Goal: Information Seeking & Learning: Find specific fact

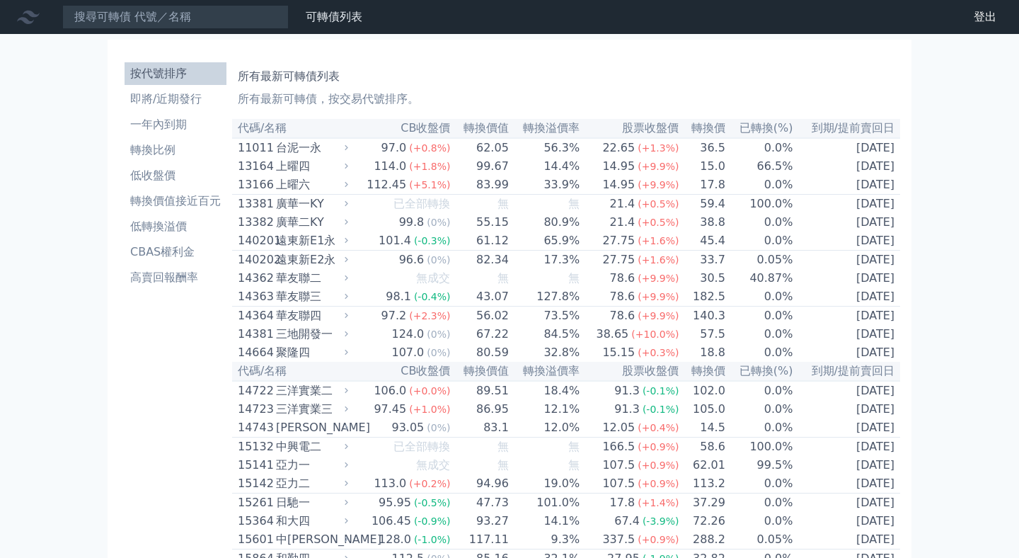
scroll to position [1317, 0]
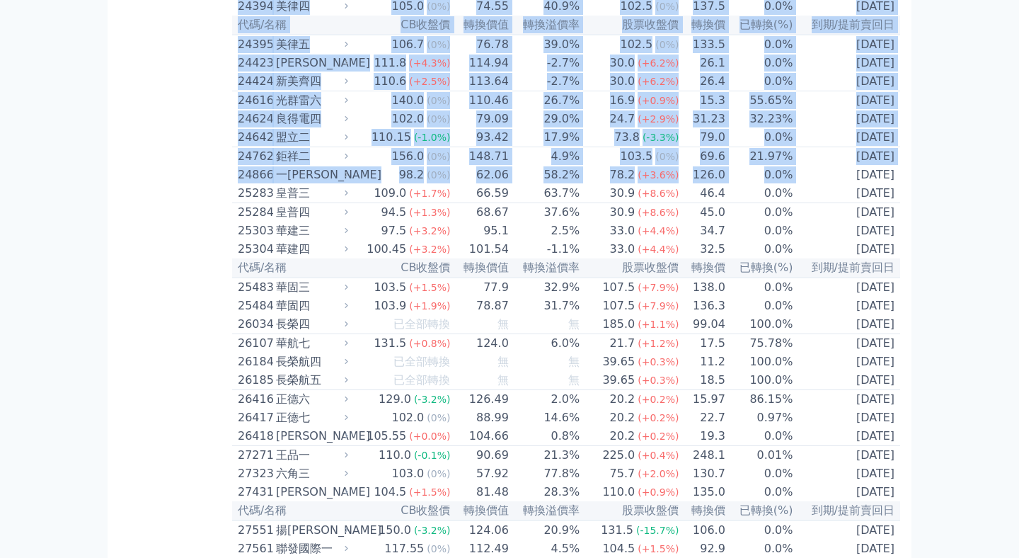
drag, startPoint x: 835, startPoint y: 279, endPoint x: 918, endPoint y: 280, distance: 83.5
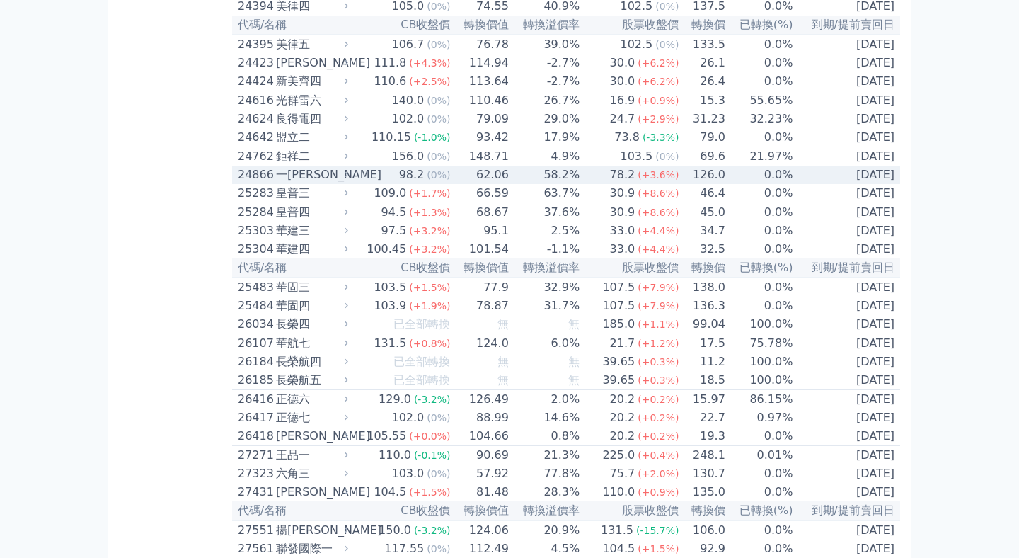
drag, startPoint x: 835, startPoint y: 278, endPoint x: 892, endPoint y: 278, distance: 56.6
click at [892, 184] on td "[DATE]" at bounding box center [847, 175] width 107 height 18
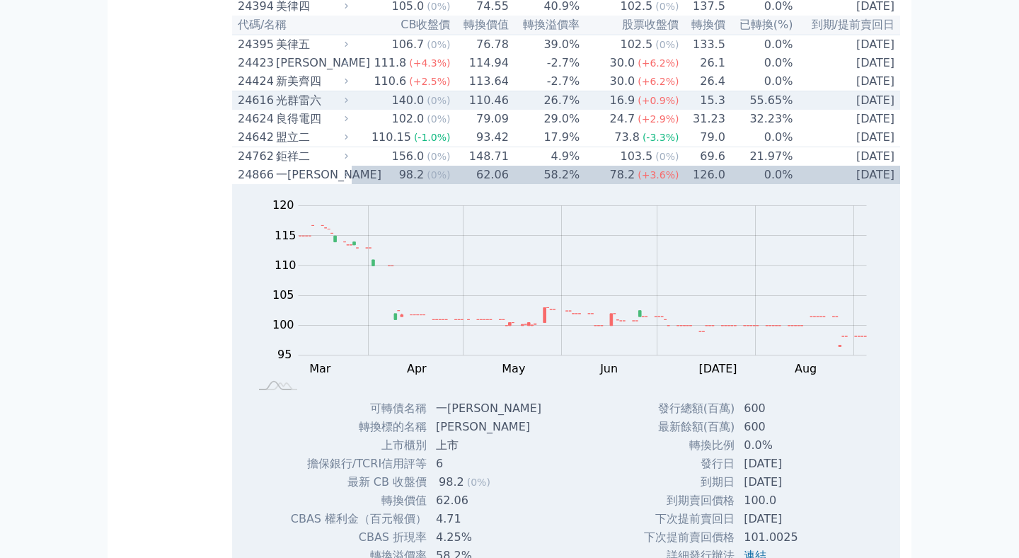
copy td "[DATE]"
